Goal: Entertainment & Leisure: Browse casually

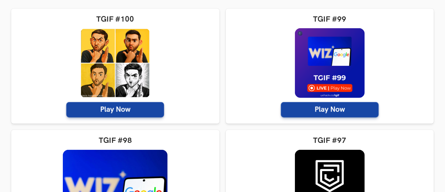
scroll to position [169, 0]
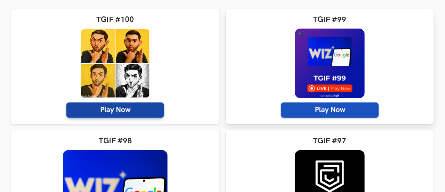
click at [281, 107] on span "Play Now" at bounding box center [330, 110] width 98 height 15
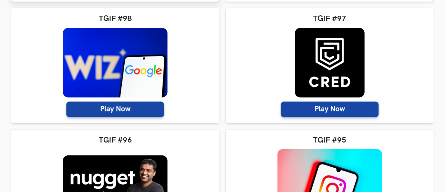
scroll to position [262, 0]
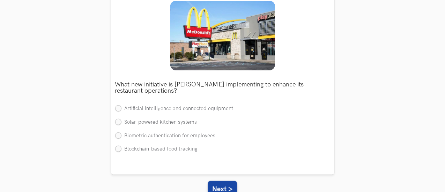
scroll to position [108, 0]
click at [207, 110] on label "Artificial intelligence and connected equipment" at bounding box center [174, 108] width 118 height 7
click at [121, 110] on input "Artificial intelligence and connected equipment" at bounding box center [118, 109] width 6 height 6
radio input "true"
click at [229, 183] on button "Next >" at bounding box center [222, 189] width 29 height 17
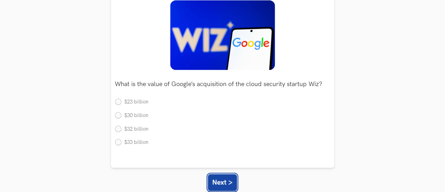
scroll to position [0, 0]
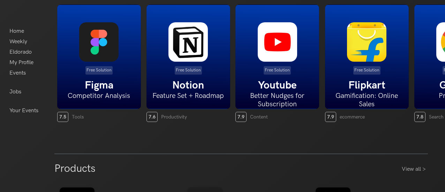
scroll to position [209, 0]
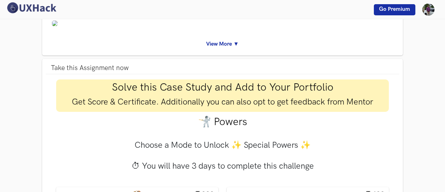
scroll to position [105, 0]
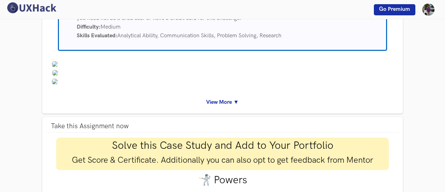
click at [213, 103] on link "View More ▼" at bounding box center [223, 102] width 344 height 9
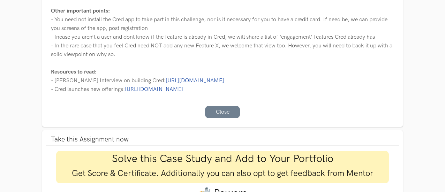
scroll to position [419, 0]
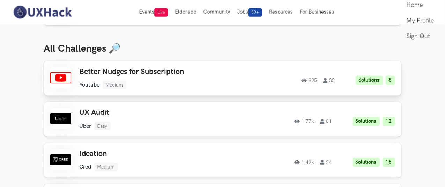
click at [91, 71] on h3 "Better Nudges for Subscription" at bounding box center [157, 71] width 154 height 9
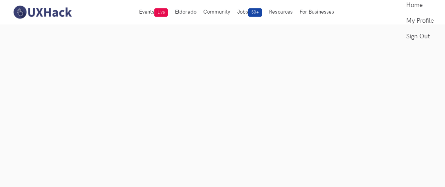
scroll to position [53, 0]
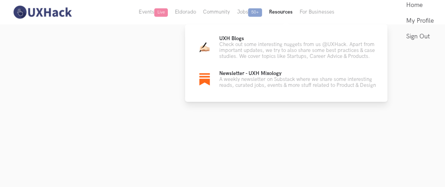
drag, startPoint x: 279, startPoint y: 11, endPoint x: 287, endPoint y: 1, distance: 12.2
click at [287, 1] on button "Resources" at bounding box center [280, 12] width 31 height 24
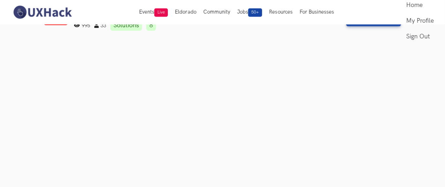
scroll to position [0, 0]
